Goal: Obtain resource: Download file/media

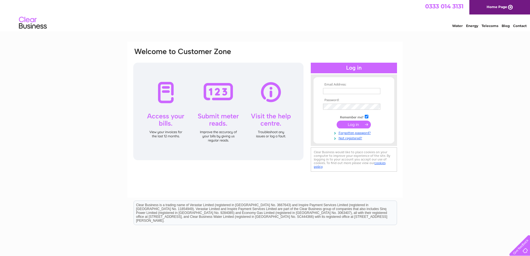
type input "woodt@accretech.eu"
click at [356, 126] on input "submit" at bounding box center [354, 125] width 34 height 8
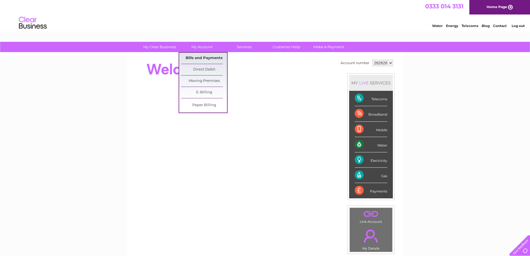
click at [205, 56] on link "Bills and Payments" at bounding box center [204, 58] width 46 height 11
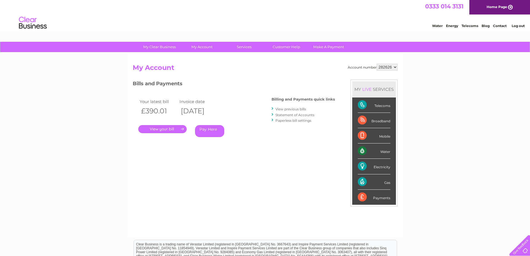
click at [173, 129] on link "." at bounding box center [162, 129] width 48 height 8
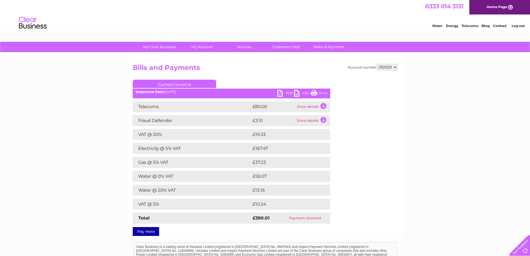
click at [286, 95] on link "PDF" at bounding box center [286, 94] width 17 height 8
click at [516, 25] on link "Log out" at bounding box center [518, 26] width 13 height 4
